Goal: Task Accomplishment & Management: Manage account settings

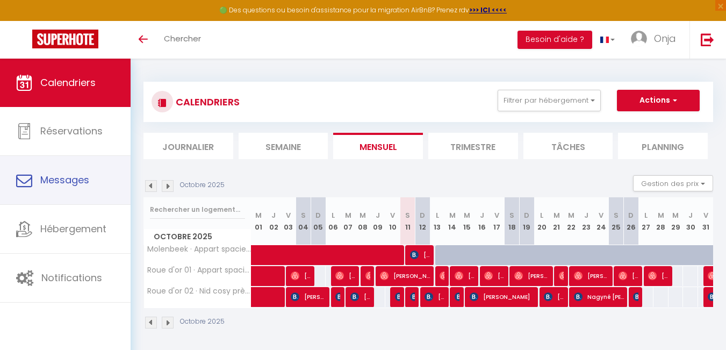
select select
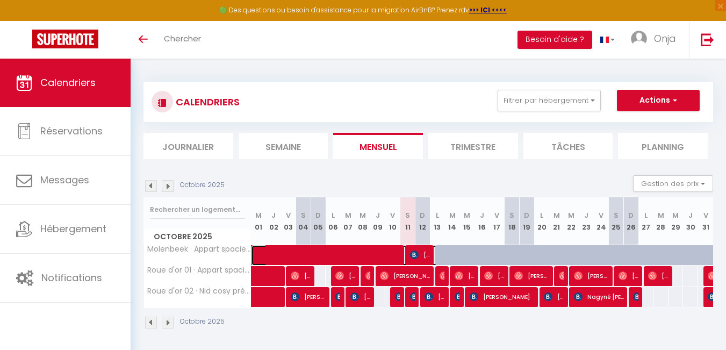
click at [391, 254] on span at bounding box center [384, 255] width 247 height 20
select select "OK"
select select "KO"
select select "0"
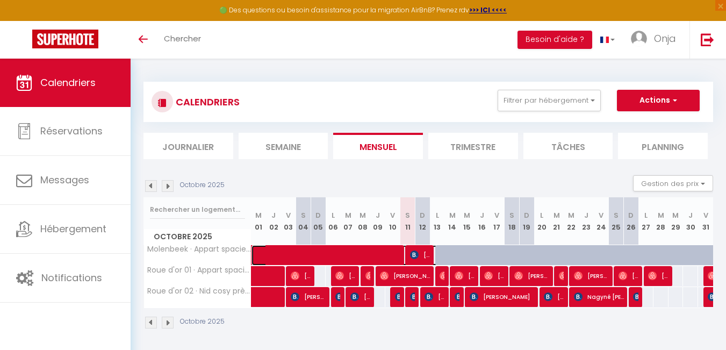
select select "1"
select select
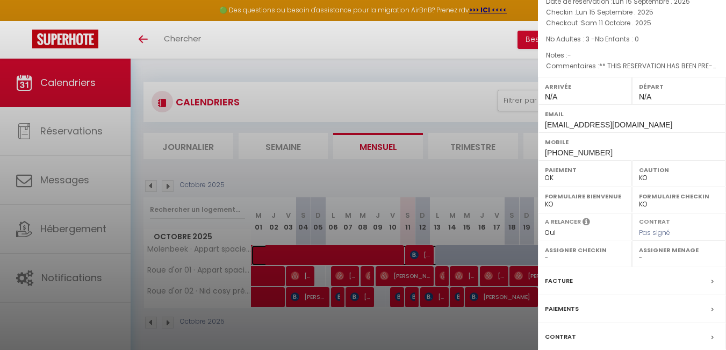
scroll to position [107, 0]
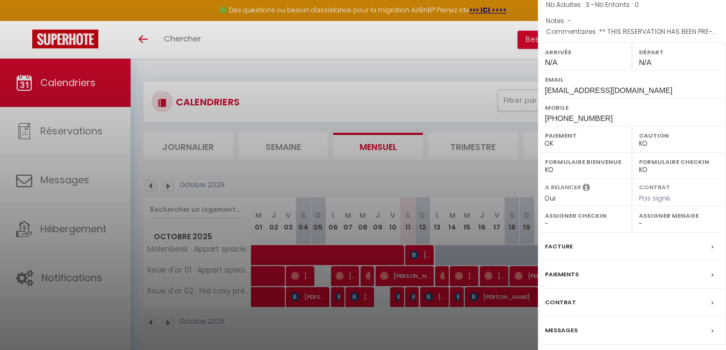
click at [331, 310] on div at bounding box center [363, 175] width 726 height 350
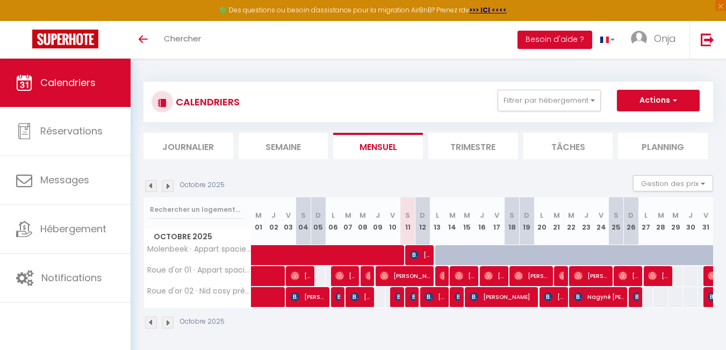
click at [150, 320] on img at bounding box center [151, 323] width 12 height 12
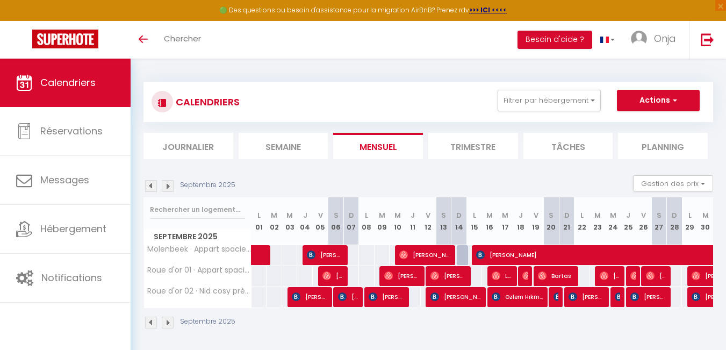
click at [170, 325] on img at bounding box center [168, 323] width 12 height 12
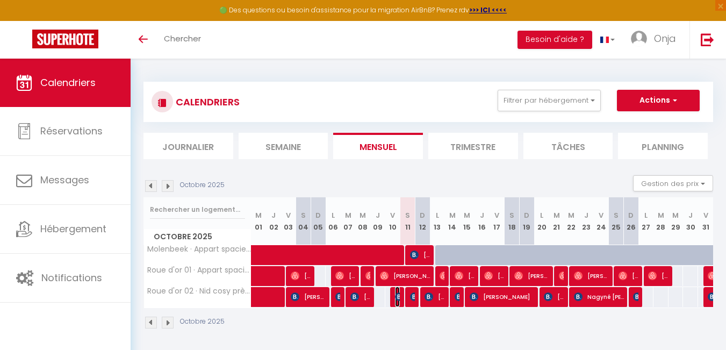
click at [400, 298] on img at bounding box center [399, 297] width 9 height 9
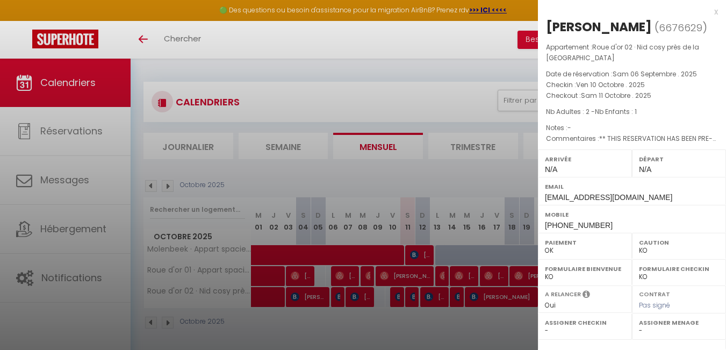
click at [411, 295] on div at bounding box center [363, 175] width 726 height 350
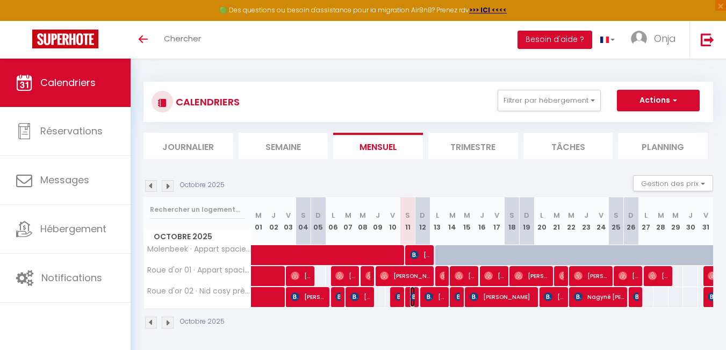
click at [411, 295] on img at bounding box center [414, 297] width 9 height 9
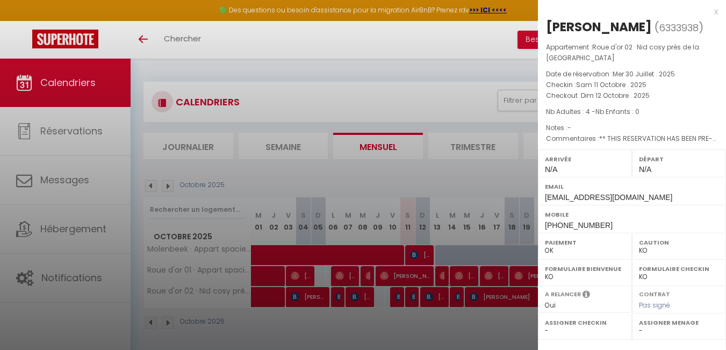
click at [400, 293] on div at bounding box center [363, 175] width 726 height 350
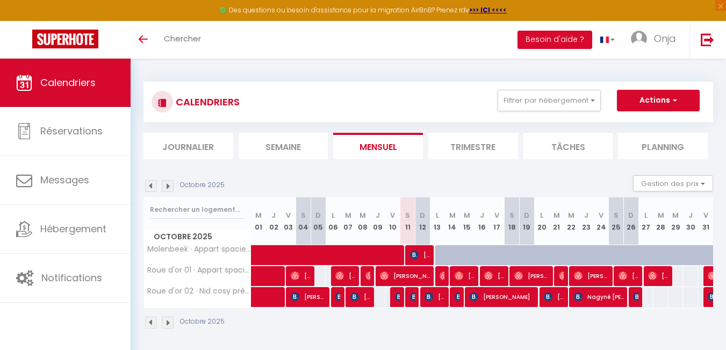
scroll to position [54, 0]
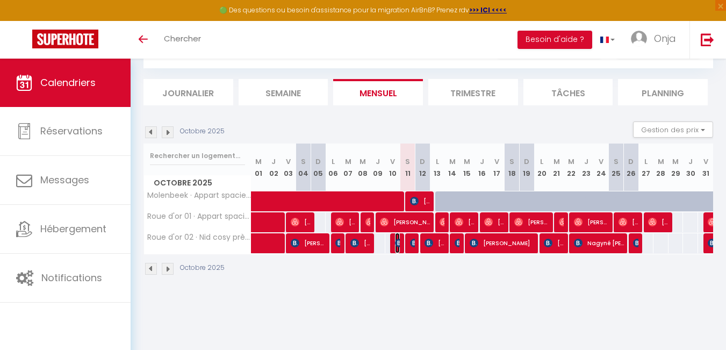
click at [398, 244] on img at bounding box center [399, 243] width 9 height 9
